Goal: Task Accomplishment & Management: Manage account settings

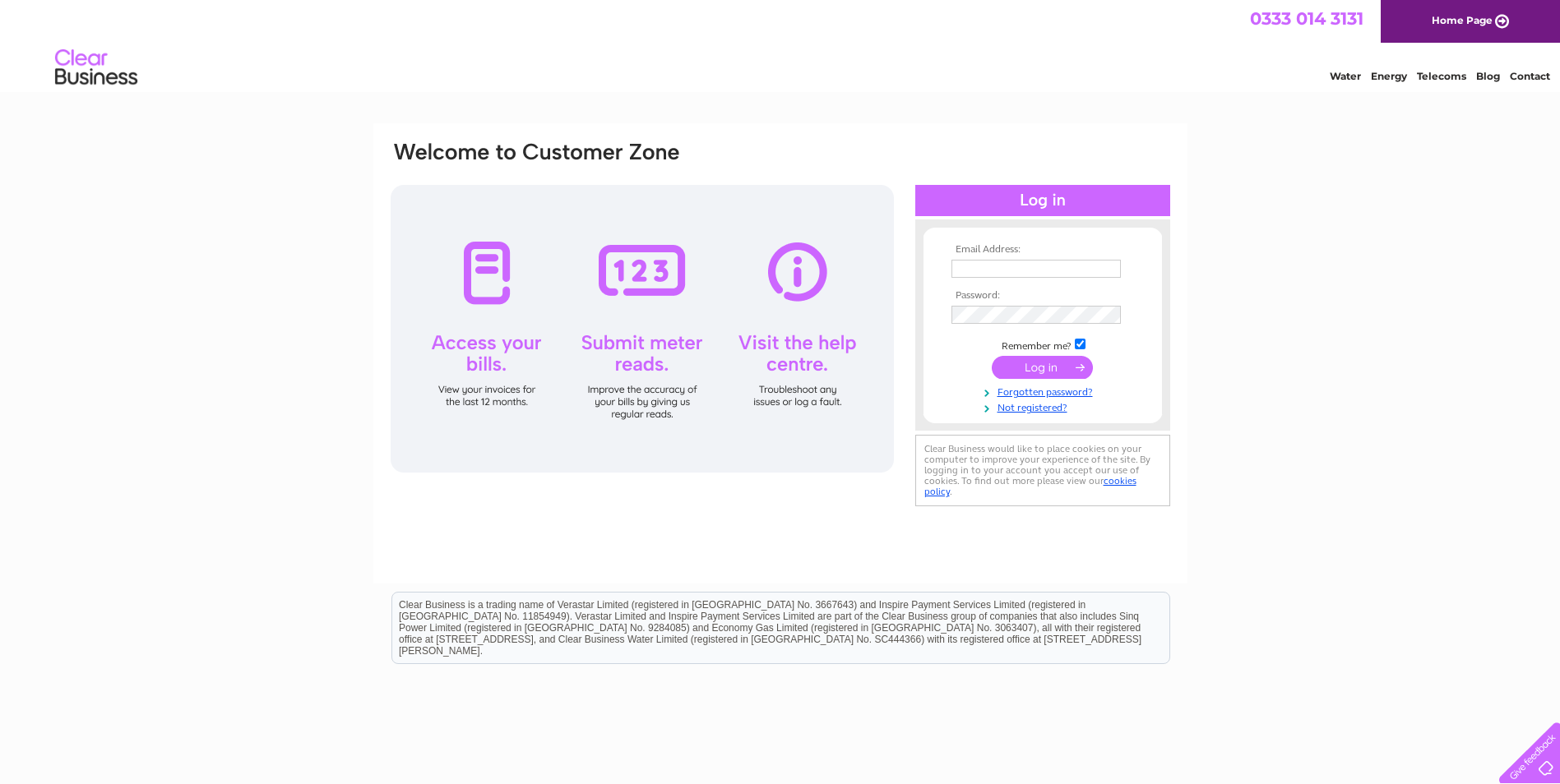
type input "tomhatfield2012@gmail.com"
click at [1030, 362] on input "submit" at bounding box center [1042, 367] width 101 height 23
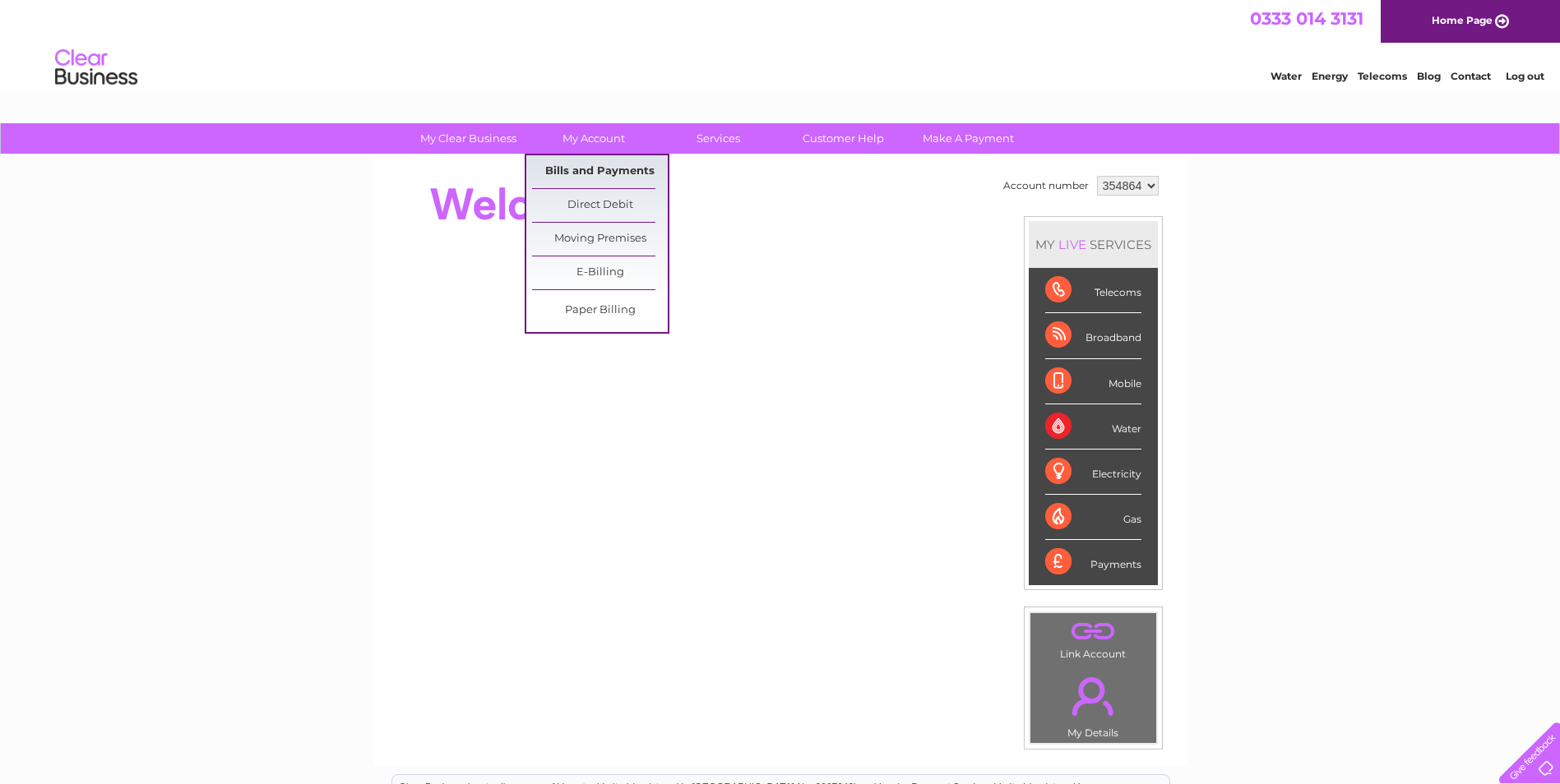
click at [604, 168] on link "Bills and Payments" at bounding box center [600, 171] width 136 height 32
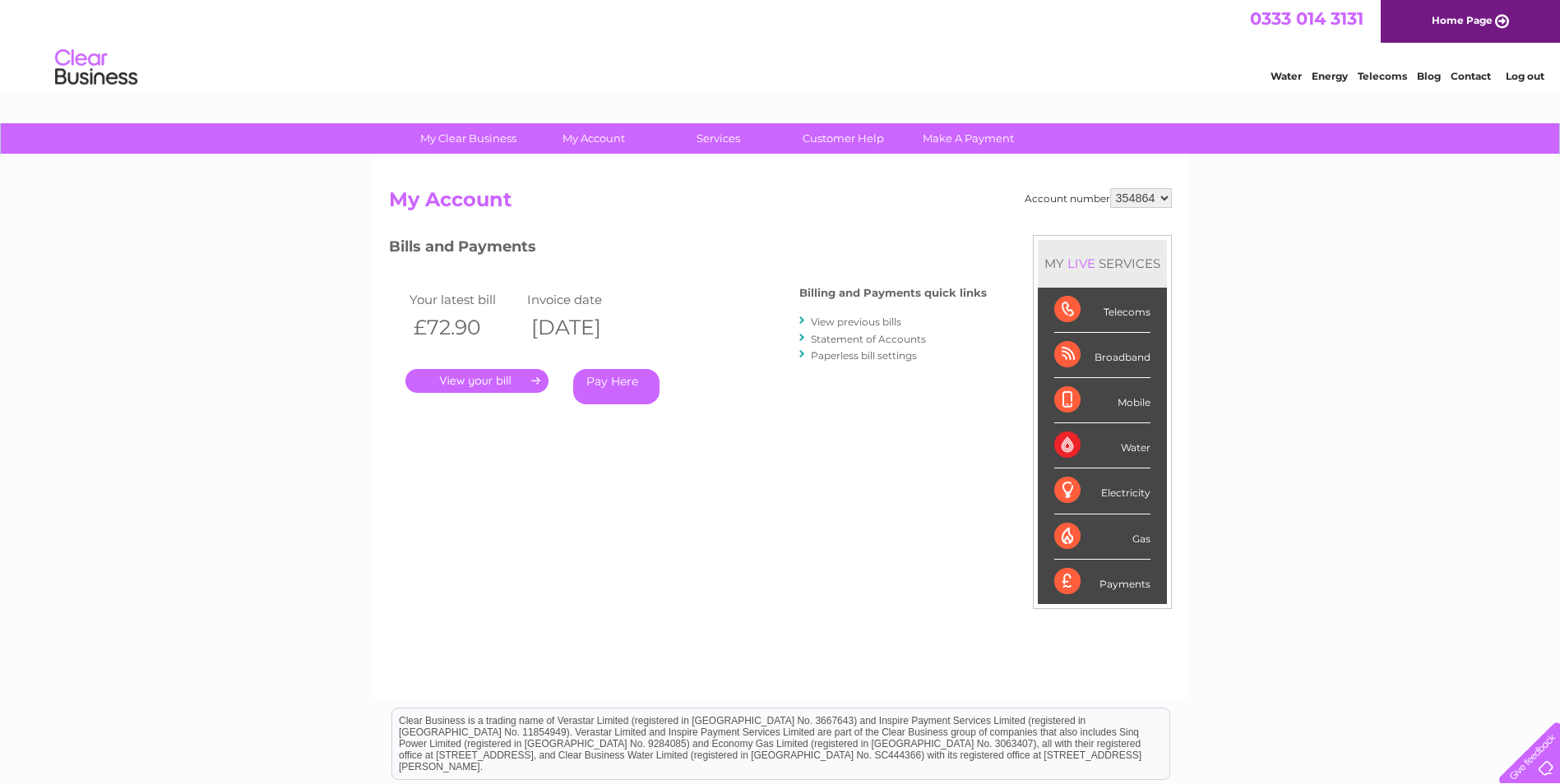
click at [483, 377] on link "." at bounding box center [476, 381] width 143 height 24
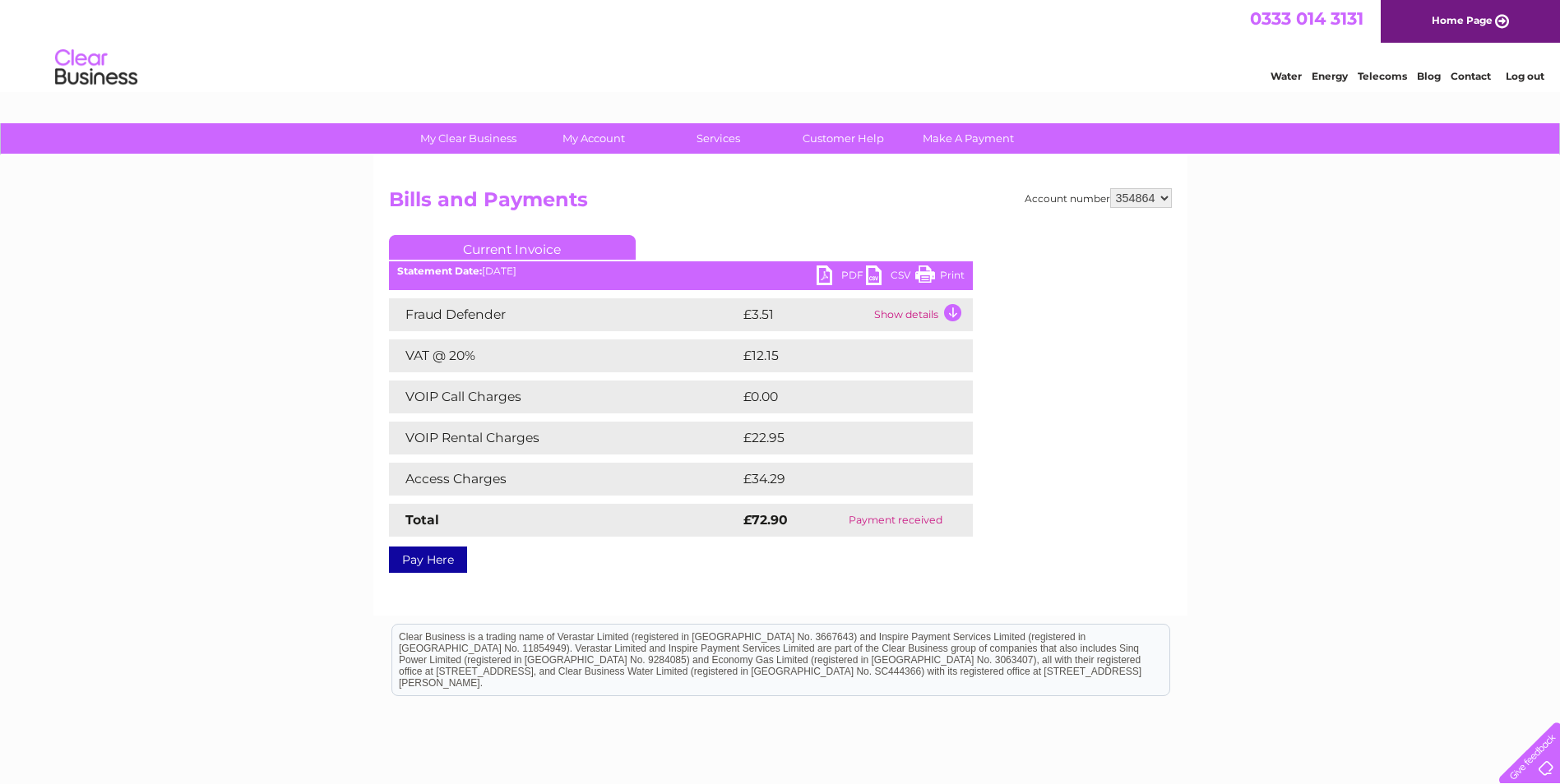
click at [831, 275] on link "PDF" at bounding box center [842, 277] width 49 height 24
